Goal: Task Accomplishment & Management: Use online tool/utility

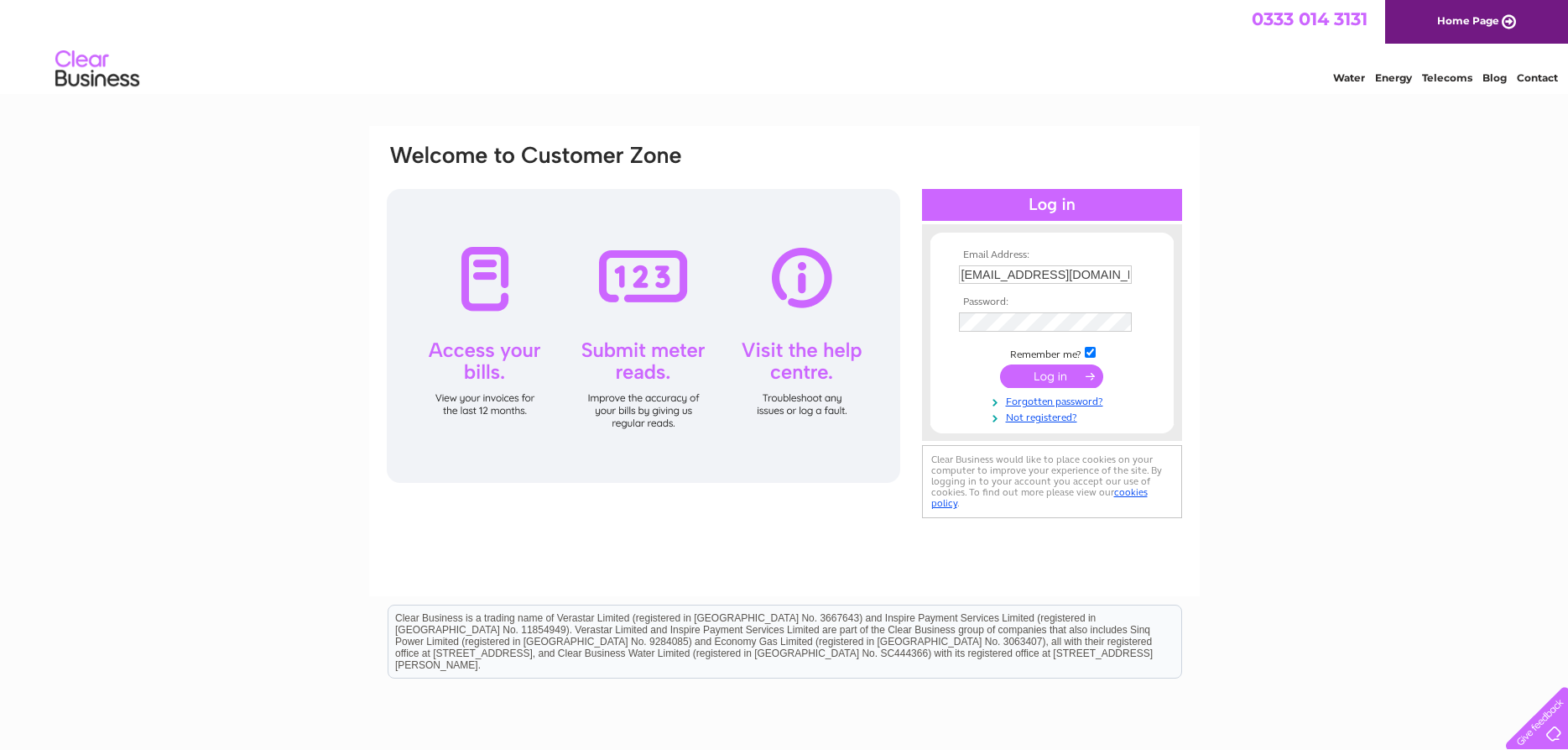
click at [1038, 385] on input "submit" at bounding box center [1053, 376] width 104 height 24
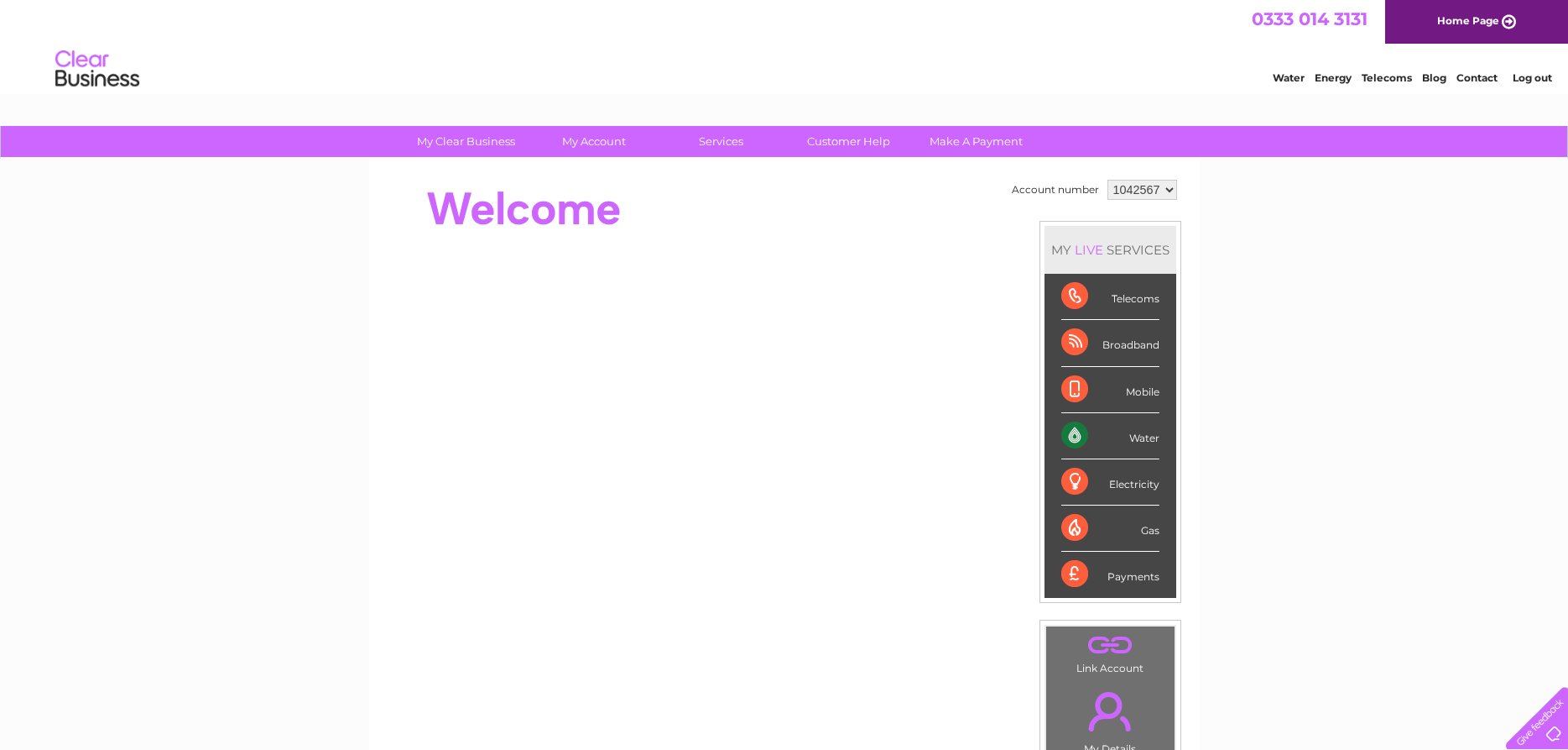
click at [1107, 180] on select "1042567 1042780" at bounding box center [1142, 189] width 70 height 20
select select "1042780"
click option "1042780" at bounding box center [0, 0] width 0 height 0
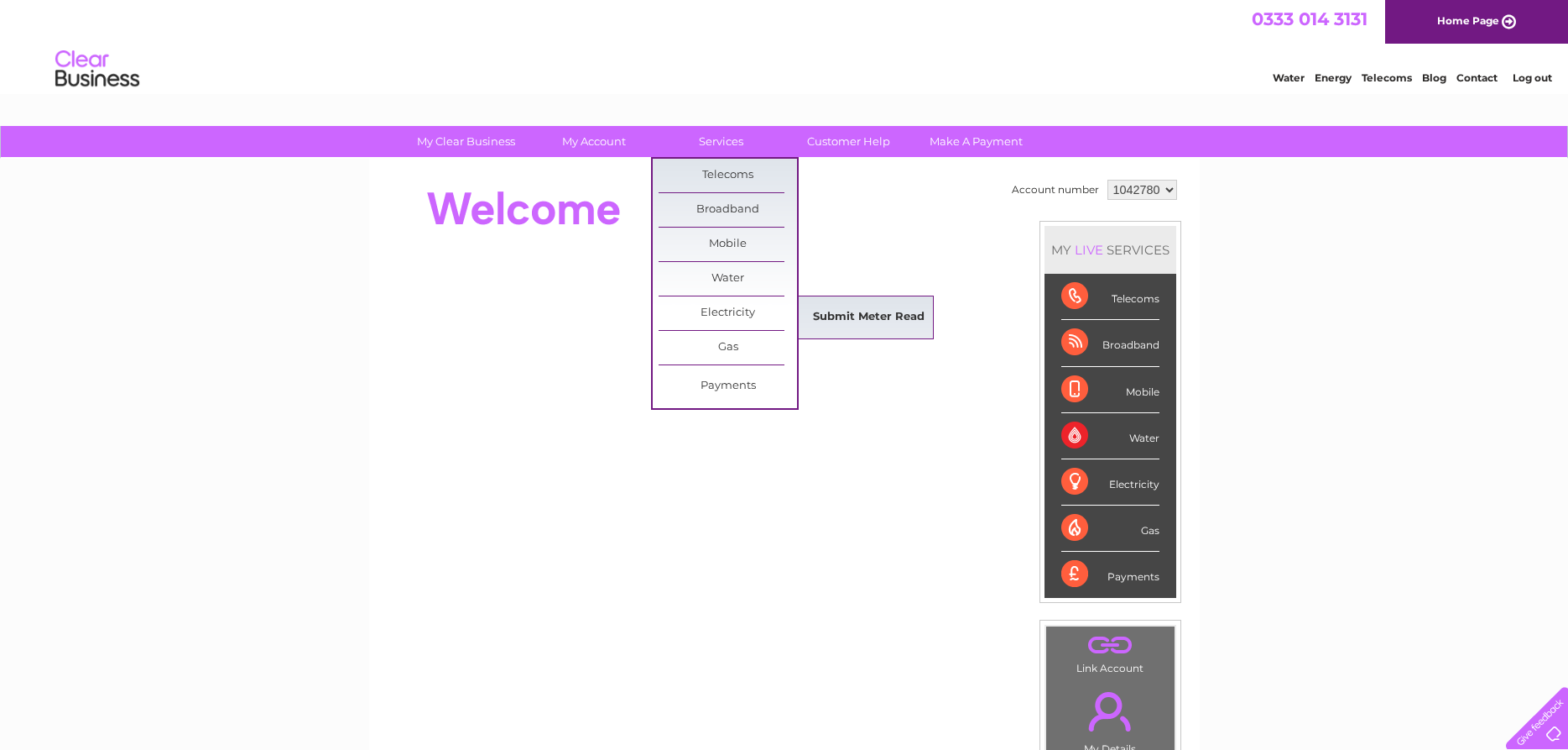
click at [863, 327] on link "Submit Meter Read" at bounding box center [868, 317] width 139 height 34
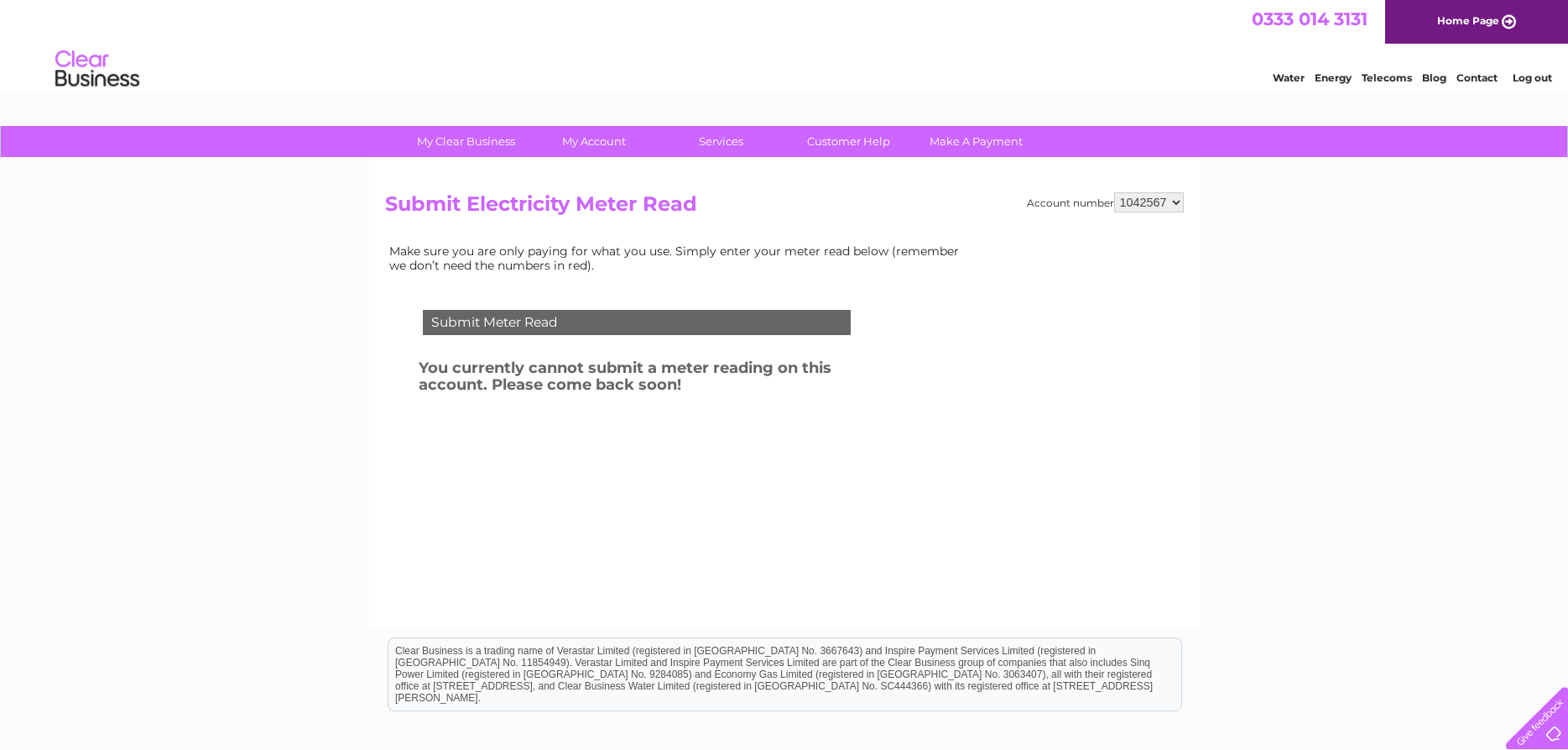
click at [1114, 192] on select "1042567 1042780" at bounding box center [1149, 202] width 70 height 20
select select "1042780"
click option "1042780" at bounding box center [0, 0] width 0 height 0
